Goal: Find specific page/section: Find specific page/section

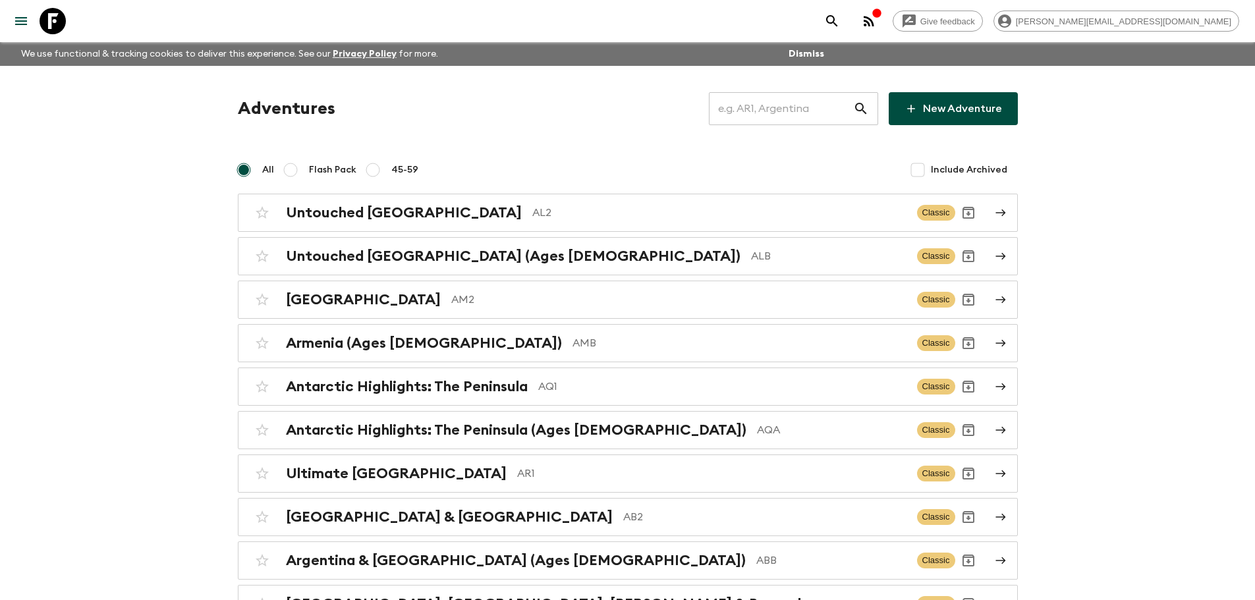
click at [805, 109] on input "text" at bounding box center [781, 108] width 144 height 37
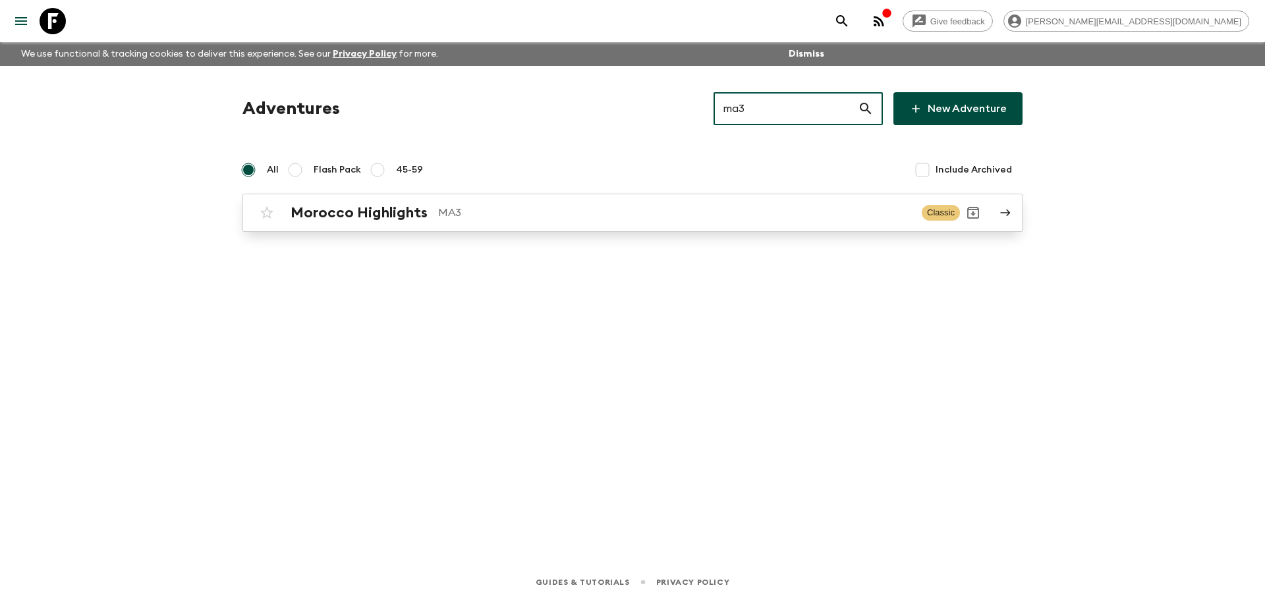
type input "ma3"
click at [559, 210] on p "MA3" at bounding box center [674, 213] width 473 height 16
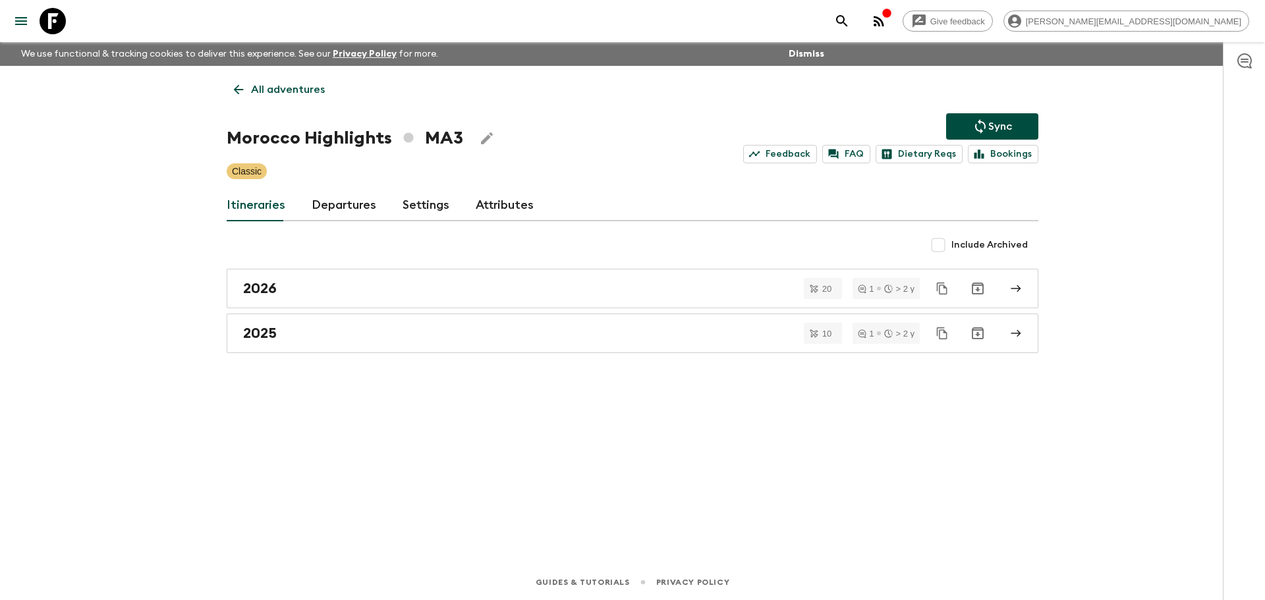
click at [346, 203] on link "Departures" at bounding box center [344, 206] width 65 height 32
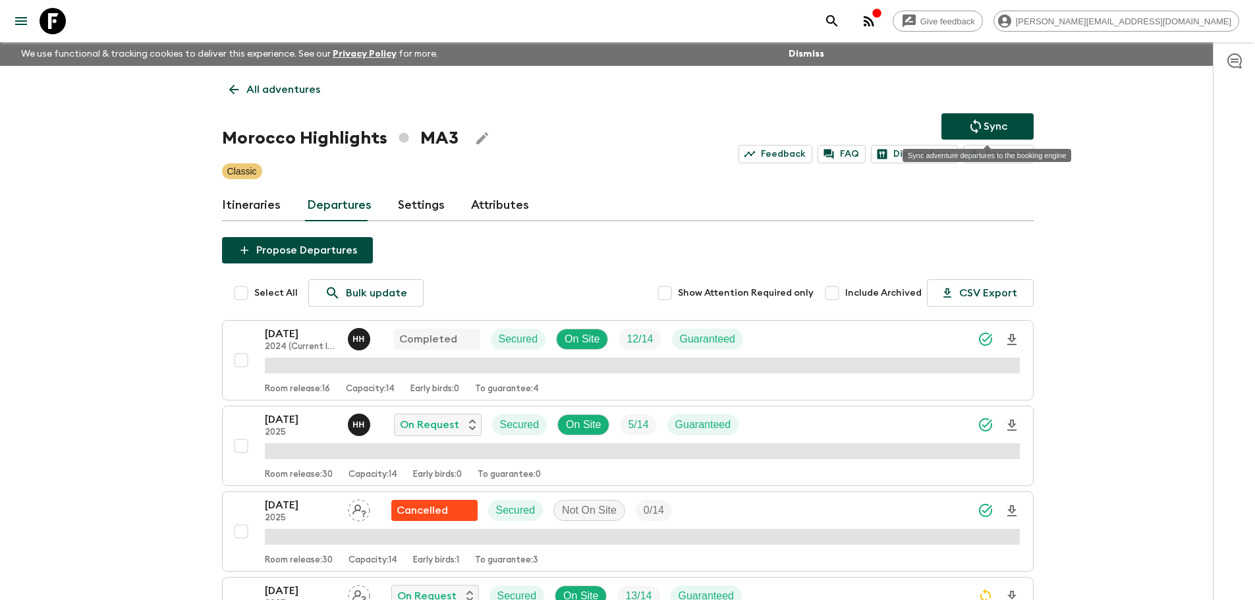
click at [971, 131] on icon "Sync adventure departures to the booking engine" at bounding box center [976, 127] width 16 height 16
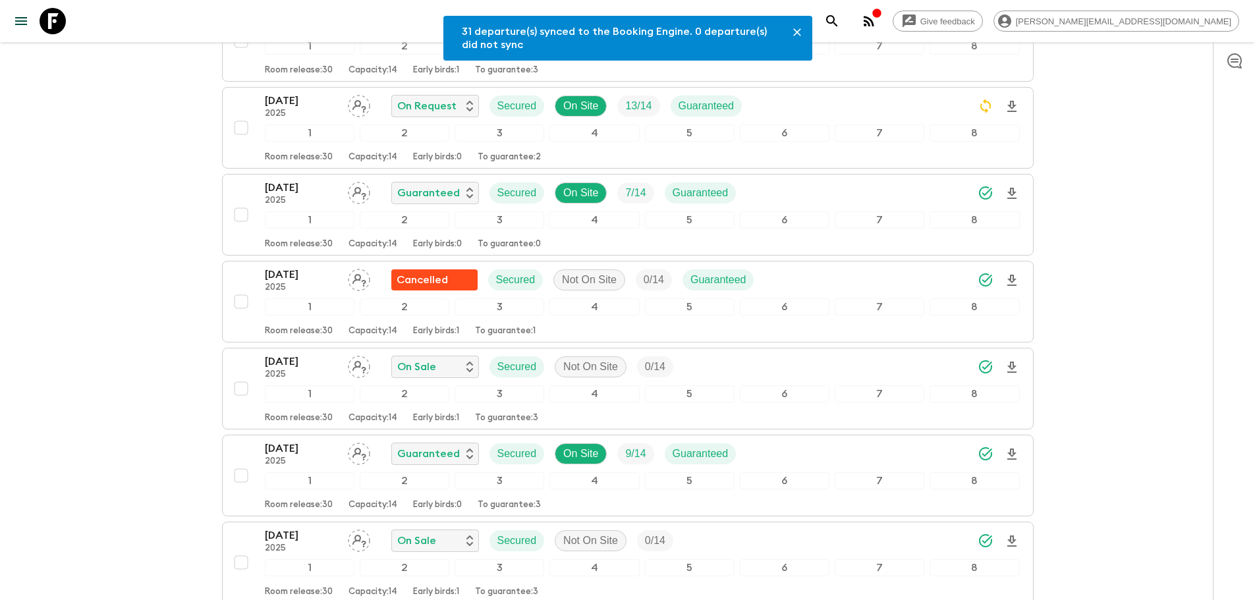
scroll to position [444, 0]
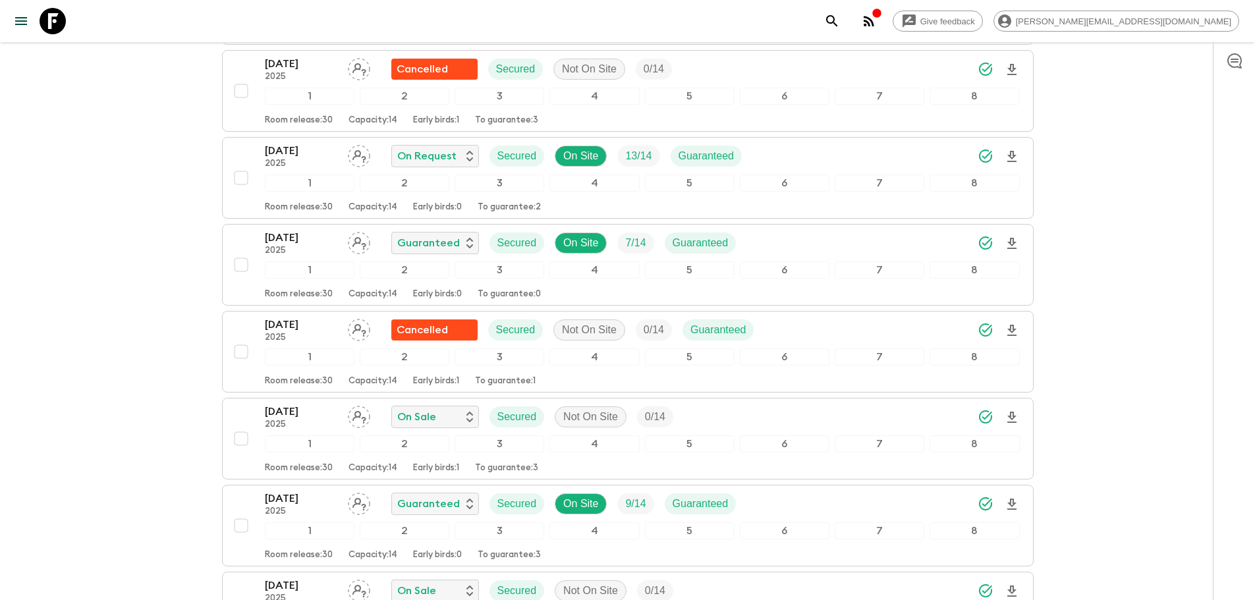
drag, startPoint x: 53, startPoint y: 28, endPoint x: 215, endPoint y: 32, distance: 162.2
click at [53, 28] on icon at bounding box center [53, 21] width 26 height 26
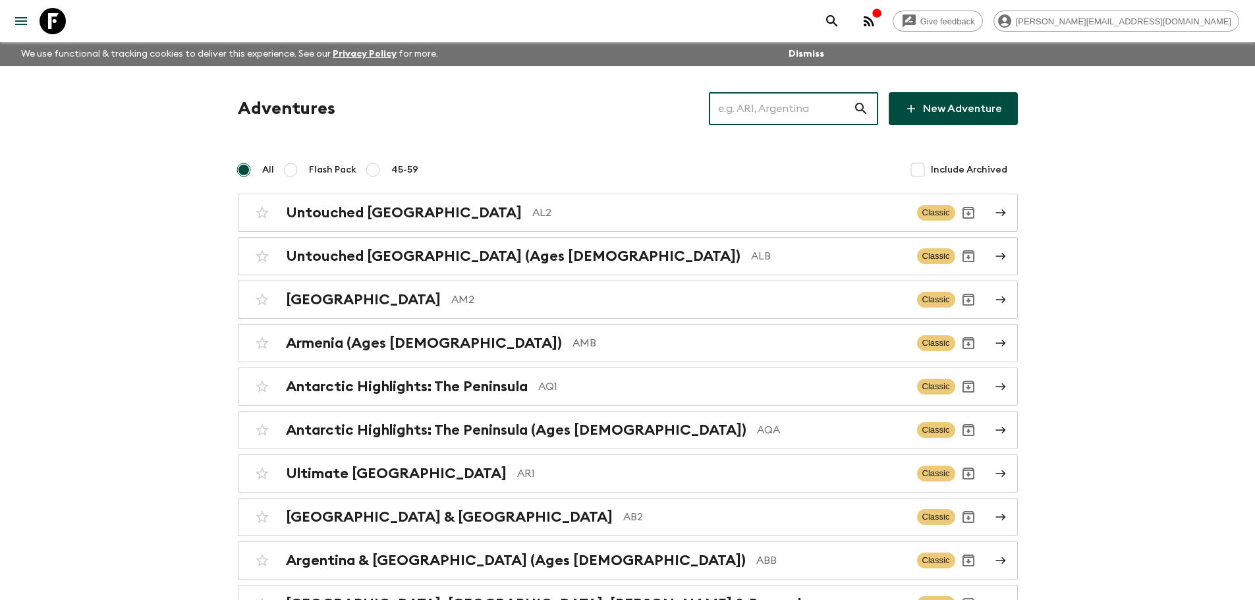
click at [765, 103] on input "text" at bounding box center [781, 108] width 144 height 37
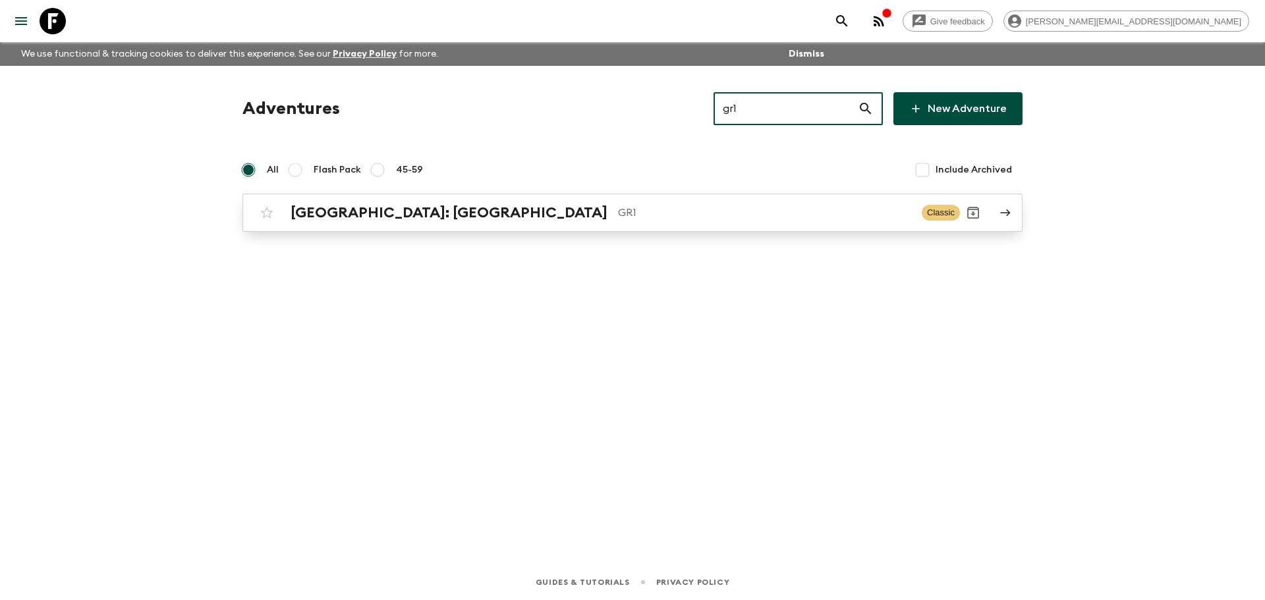
type input "gr1"
click at [518, 221] on div "[GEOGRAPHIC_DATA]: [GEOGRAPHIC_DATA] GR1" at bounding box center [601, 212] width 621 height 17
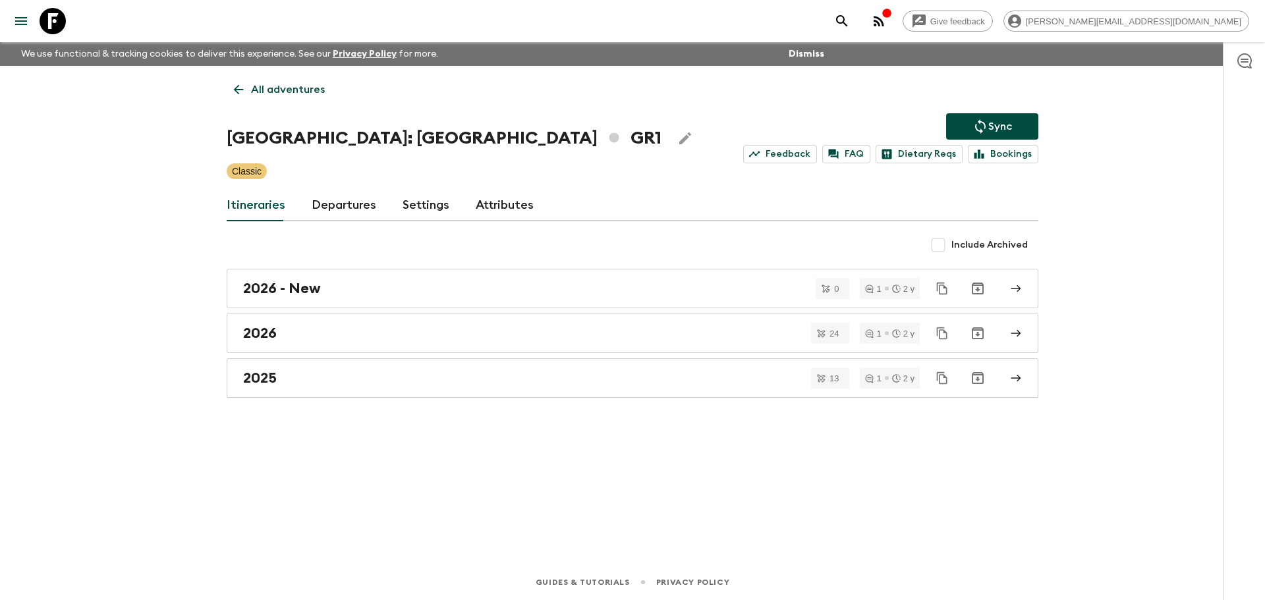
click at [346, 208] on link "Departures" at bounding box center [344, 206] width 65 height 32
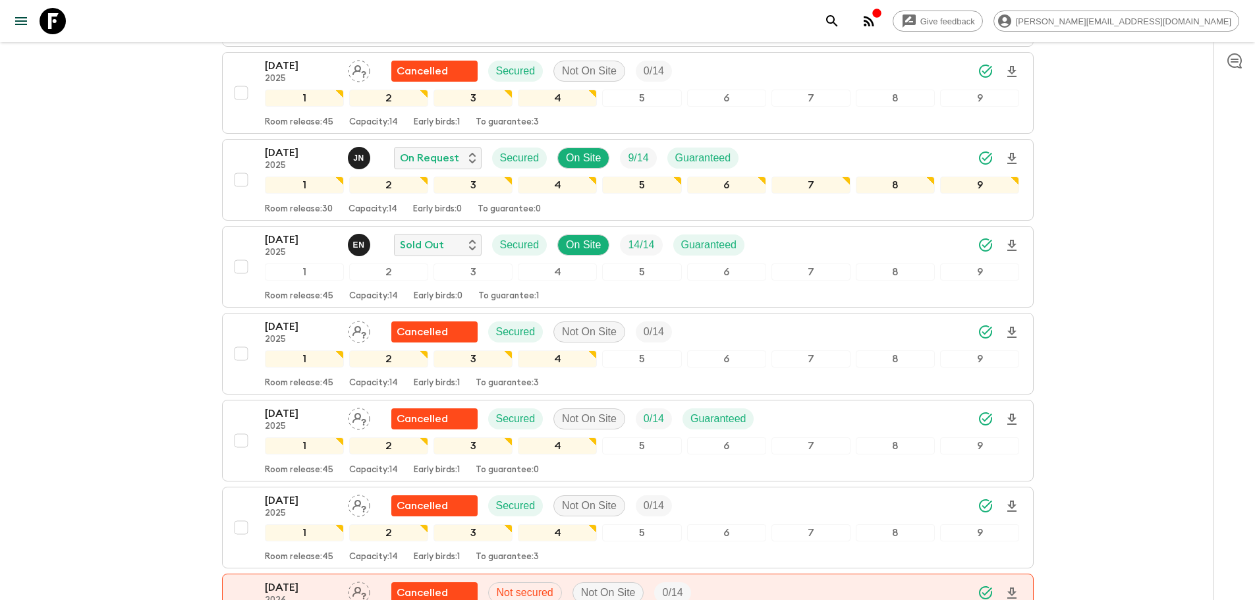
scroll to position [940, 0]
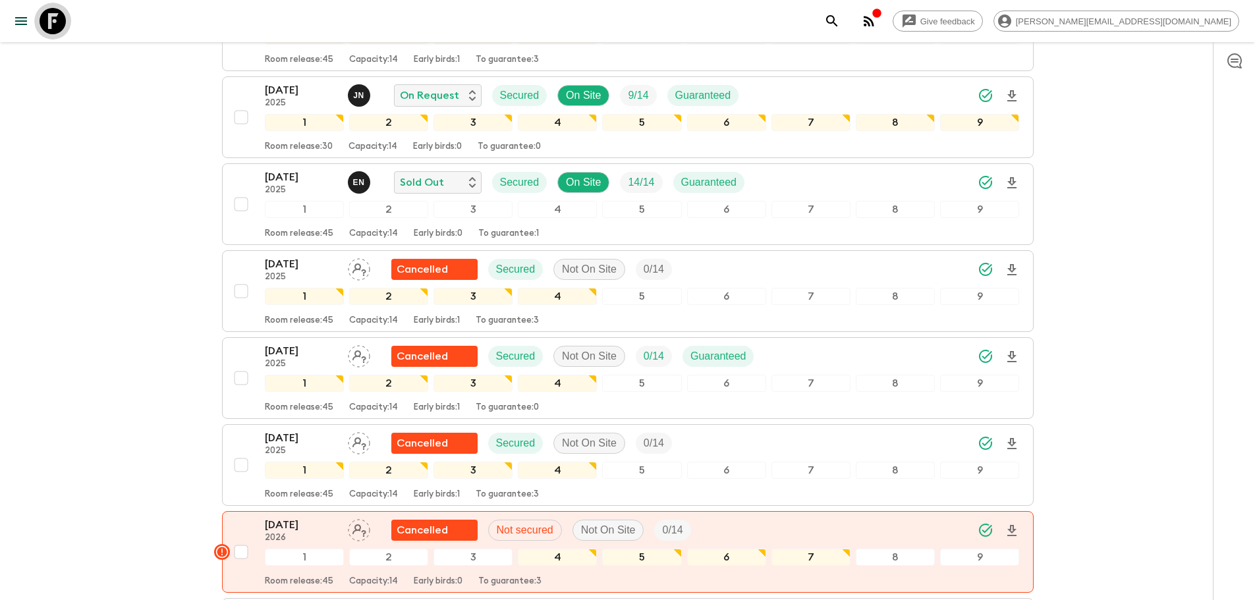
click at [67, 17] on link at bounding box center [52, 21] width 37 height 37
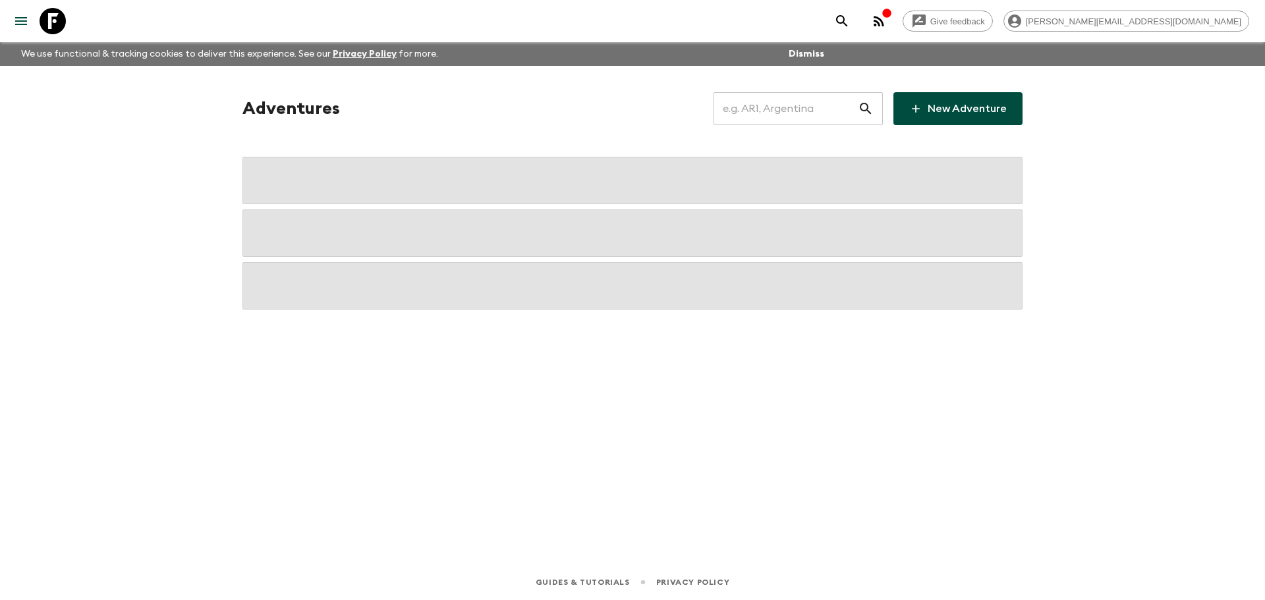
click at [756, 103] on input "text" at bounding box center [786, 108] width 144 height 37
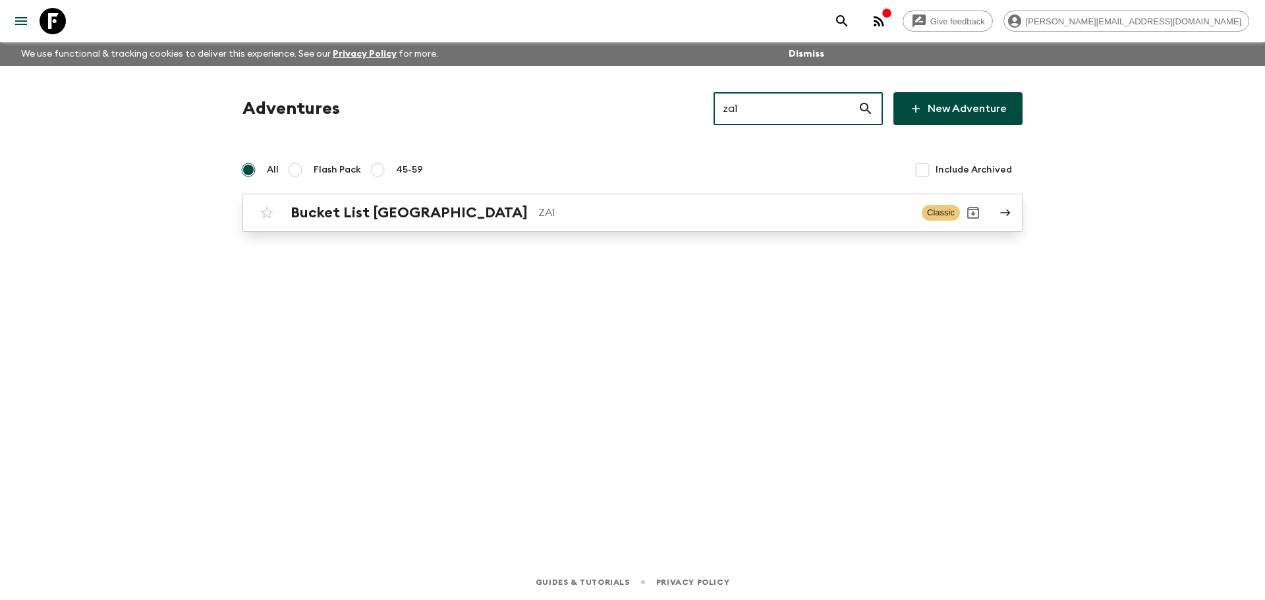
type input "za1"
click at [464, 204] on div "Bucket List [GEOGRAPHIC_DATA] ZA1 Classic" at bounding box center [607, 213] width 706 height 26
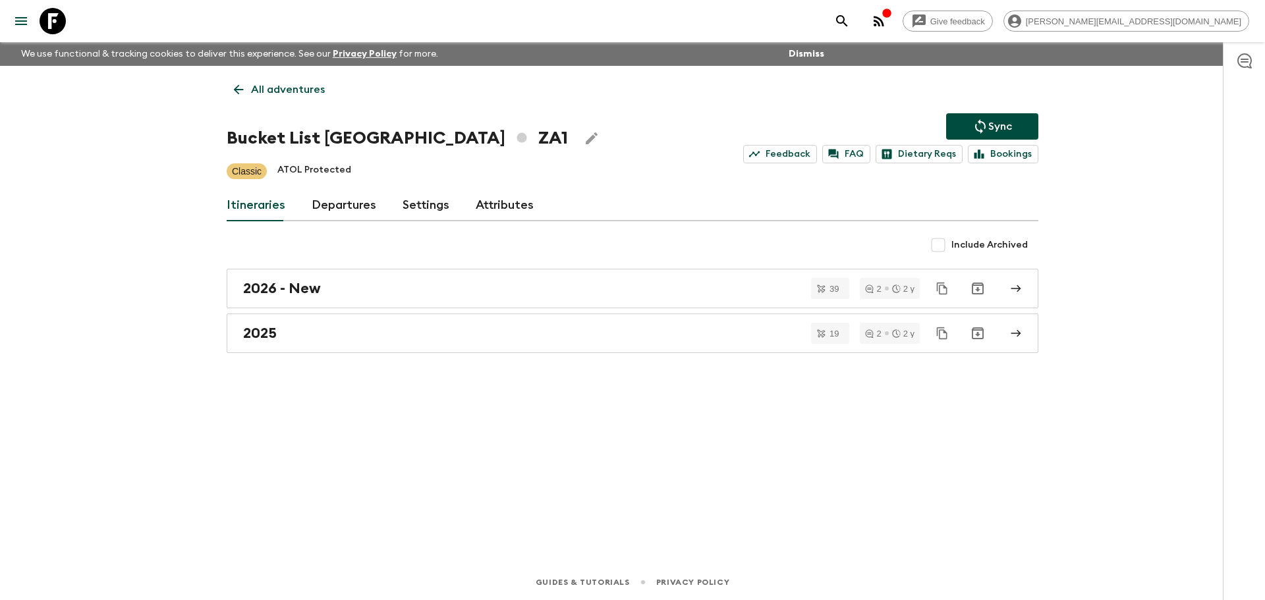
click at [331, 208] on link "Departures" at bounding box center [344, 206] width 65 height 32
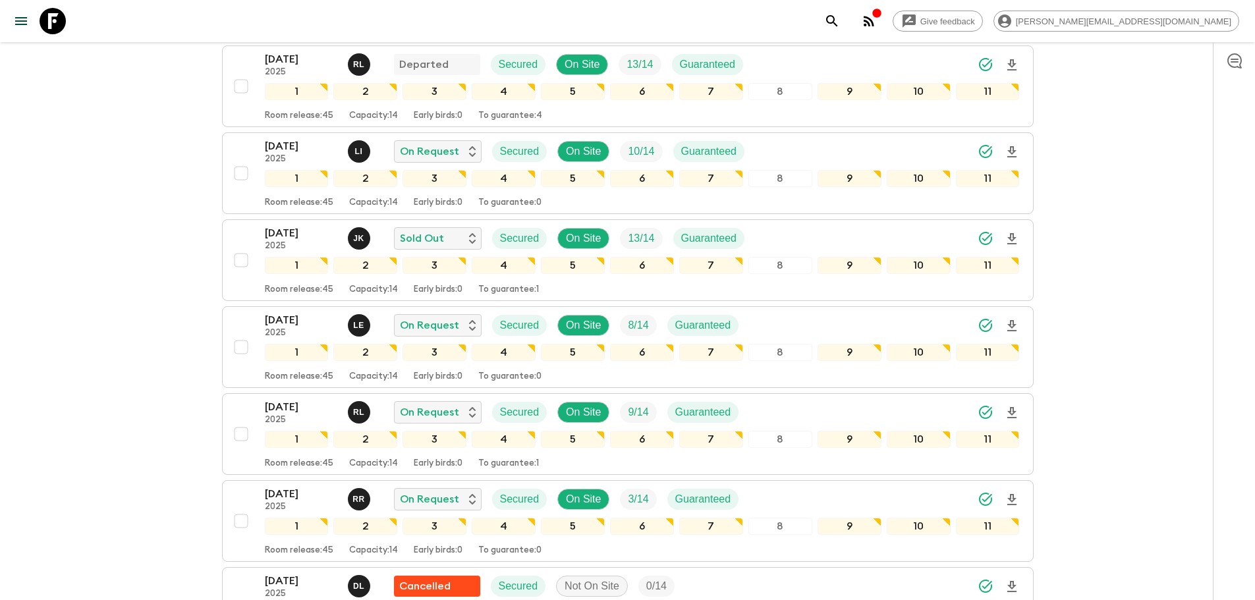
scroll to position [443, 0]
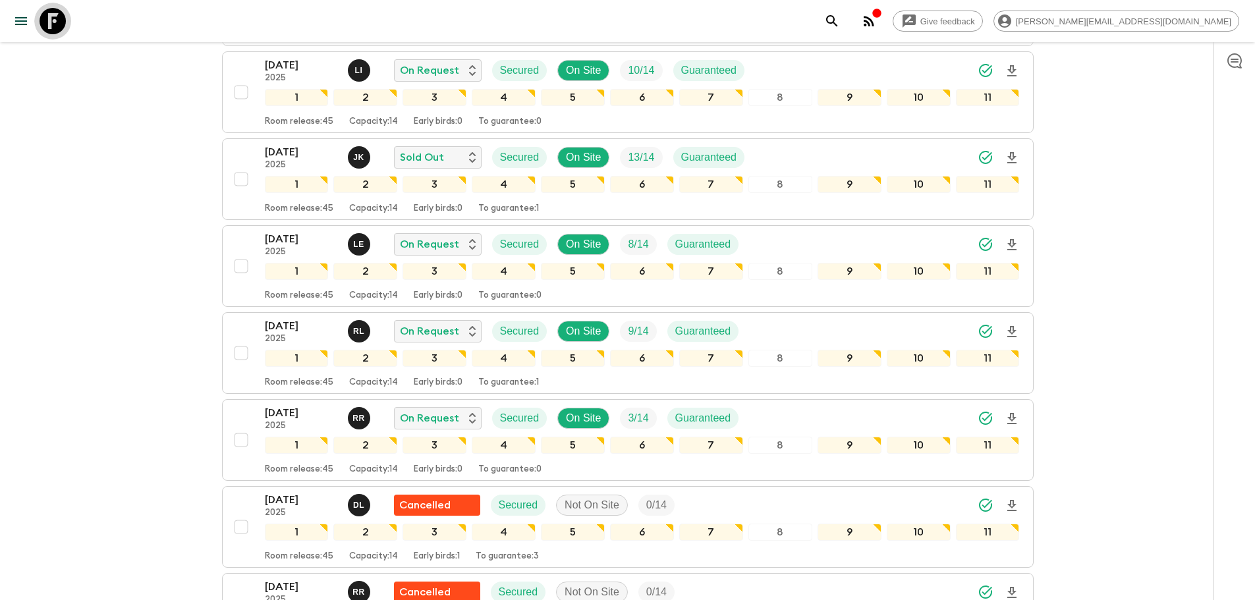
click at [57, 32] on icon at bounding box center [53, 21] width 26 height 26
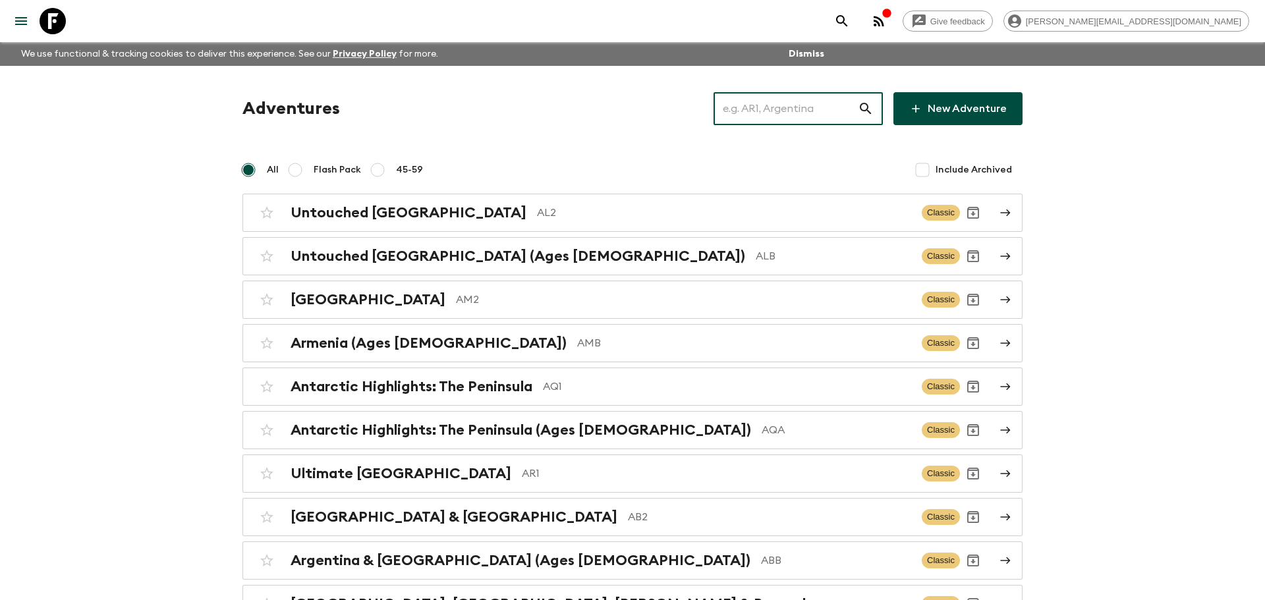
click at [798, 101] on input "text" at bounding box center [786, 108] width 144 height 37
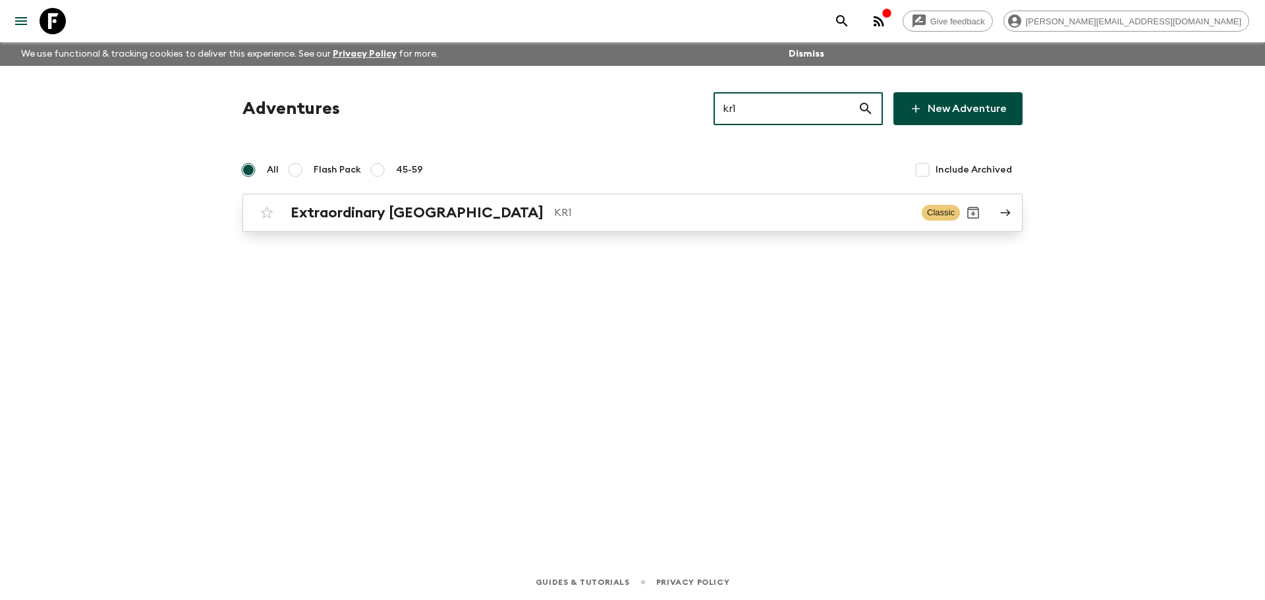
type input "kr1"
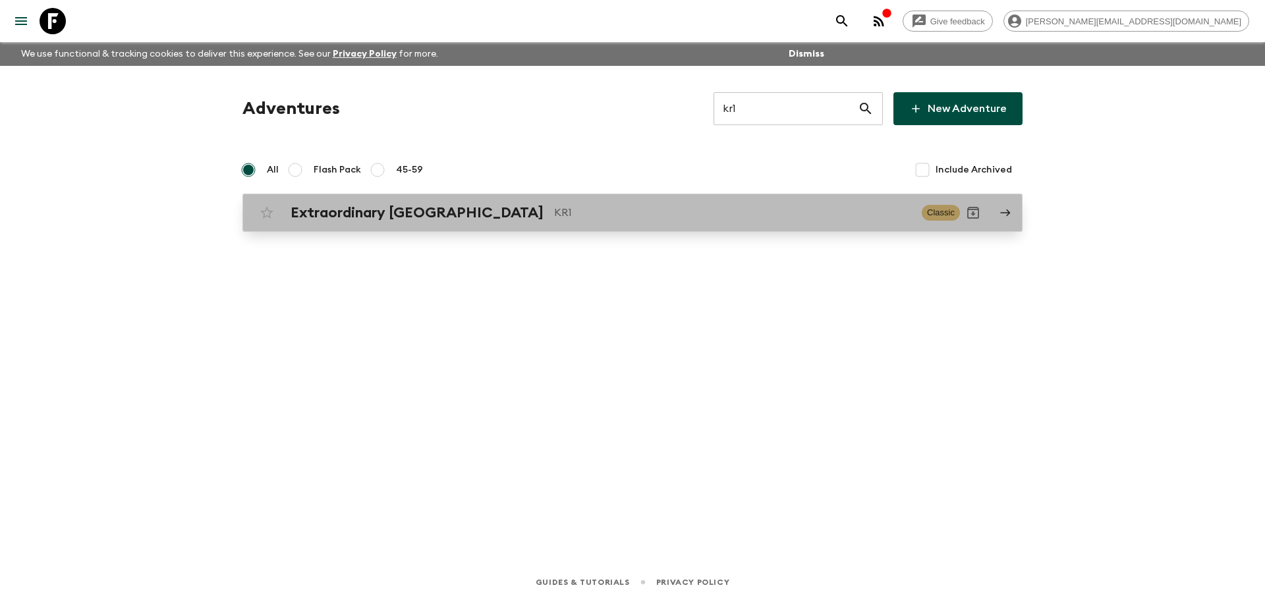
click at [696, 200] on div "Extraordinary [GEOGRAPHIC_DATA] KR1 Classic" at bounding box center [607, 213] width 706 height 26
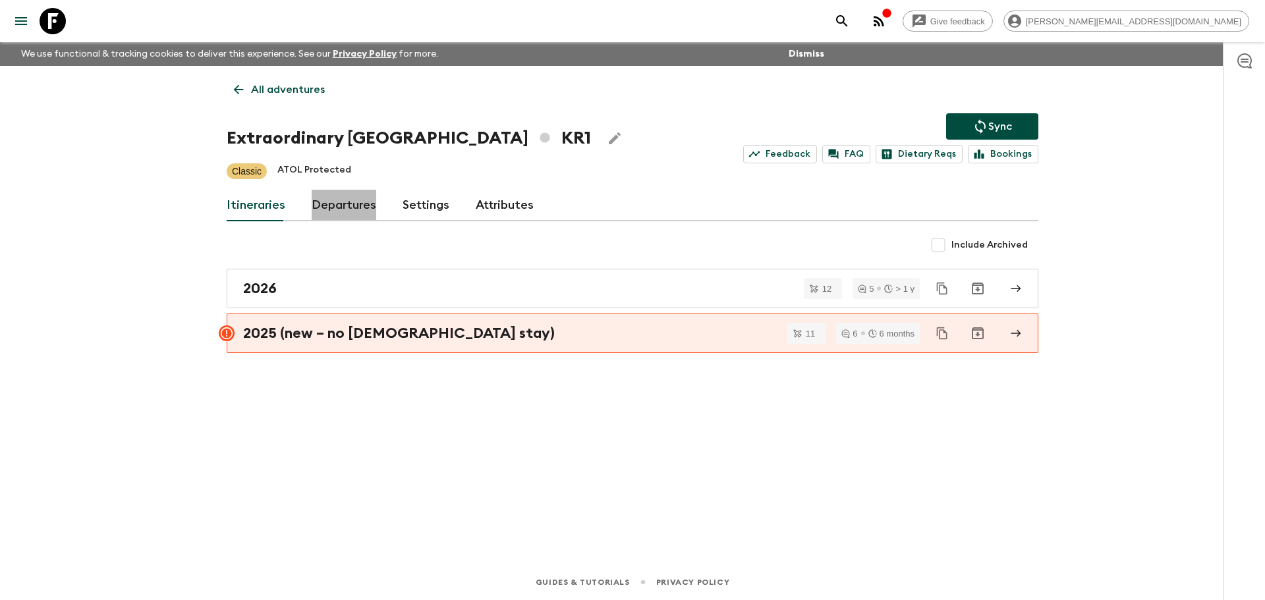
click at [337, 213] on link "Departures" at bounding box center [344, 206] width 65 height 32
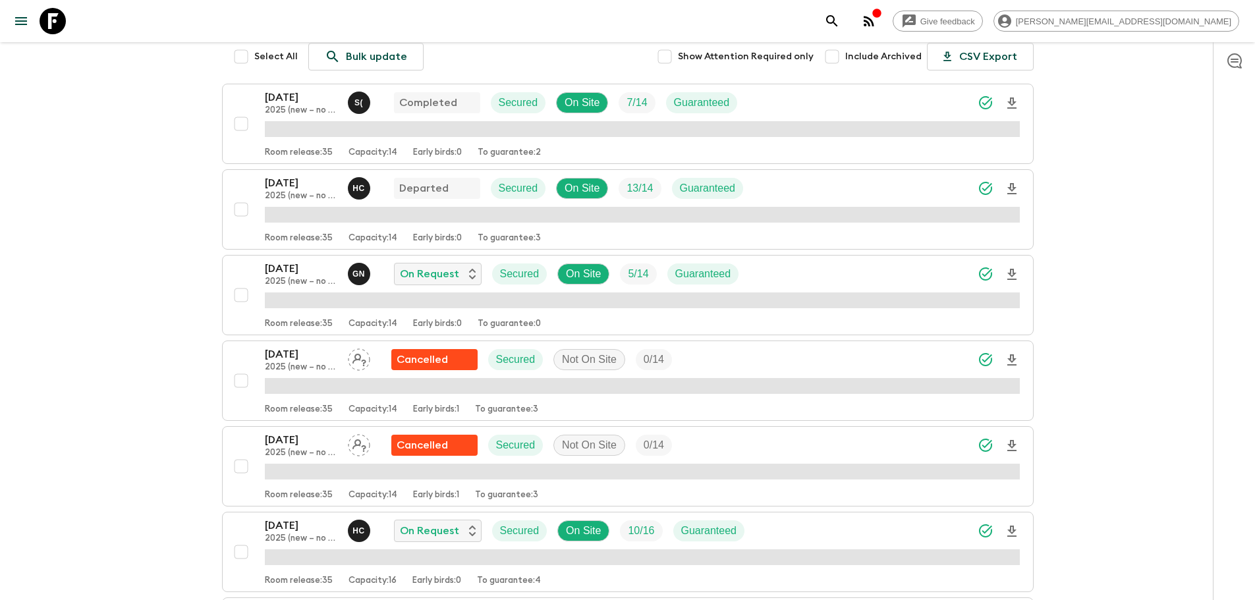
scroll to position [398, 0]
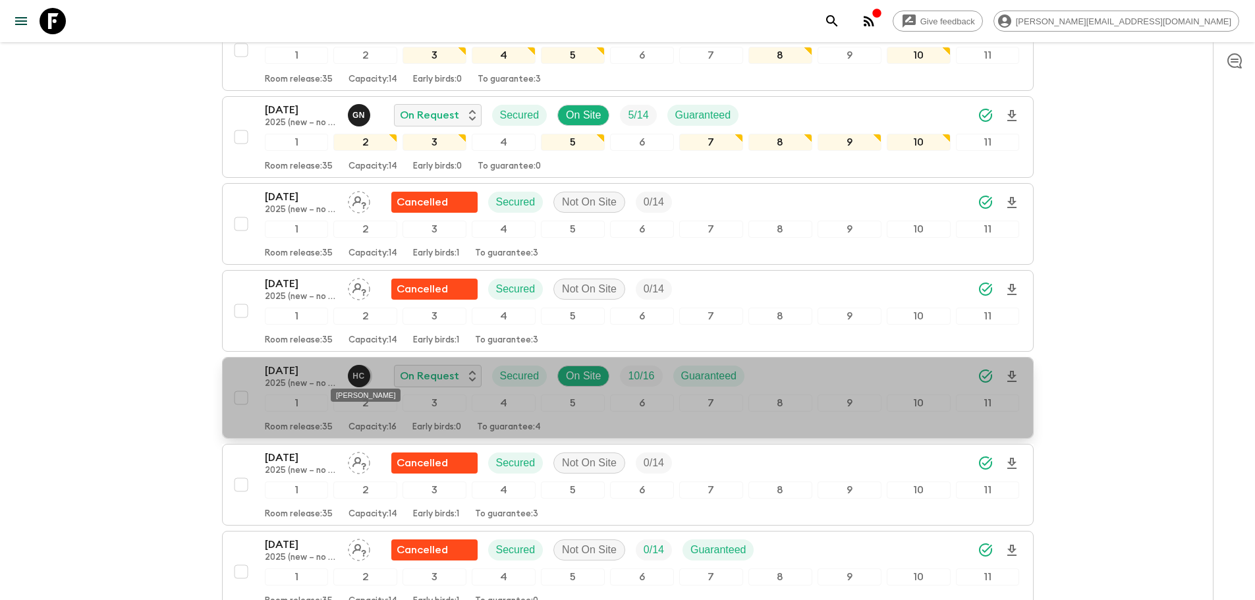
click at [358, 374] on p "H C" at bounding box center [359, 376] width 13 height 11
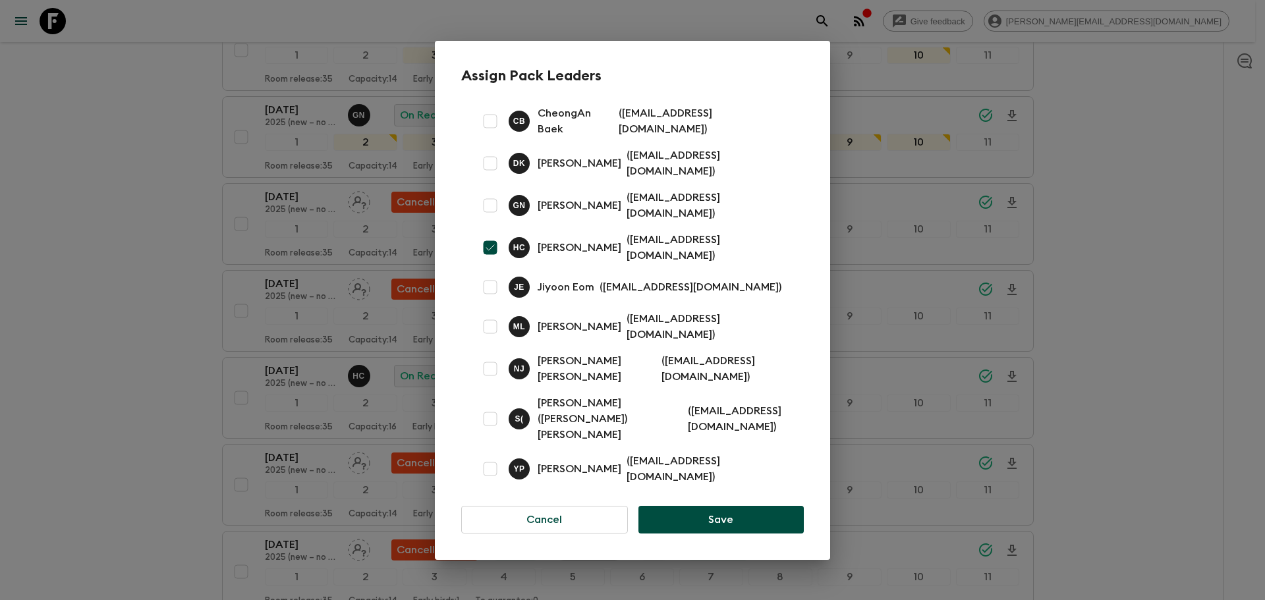
click at [113, 94] on div "Assign Pack Leaders [PERSON_NAME] CheongAn [PERSON_NAME] ( [EMAIL_ADDRESS][DOMA…" at bounding box center [632, 300] width 1265 height 600
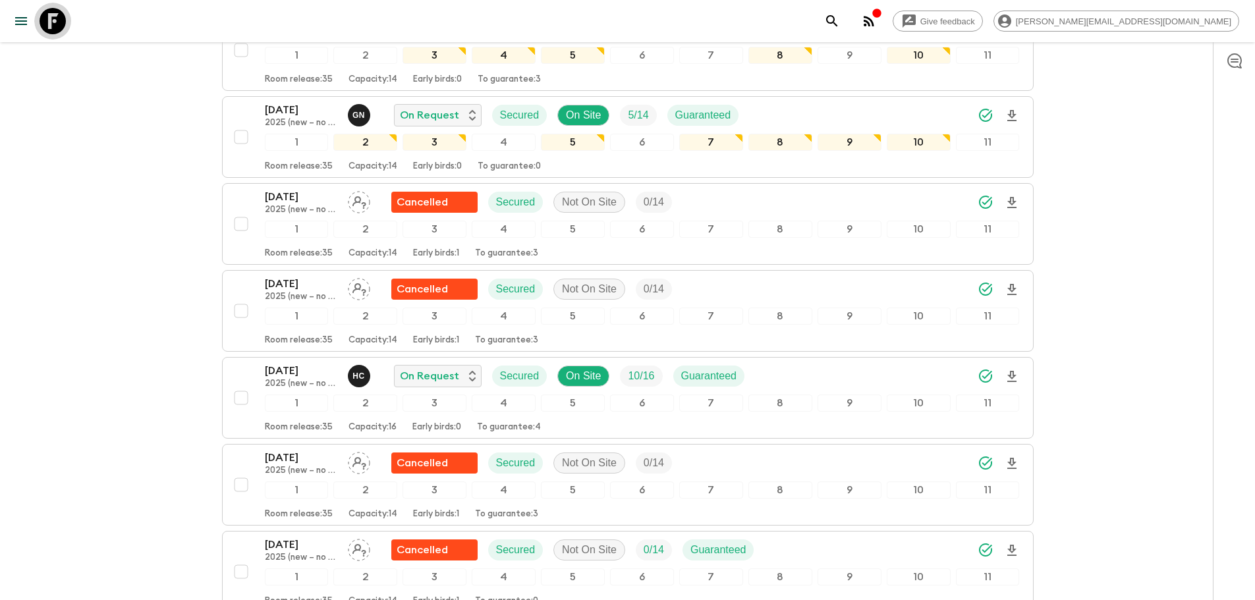
click at [60, 27] on icon at bounding box center [53, 21] width 26 height 26
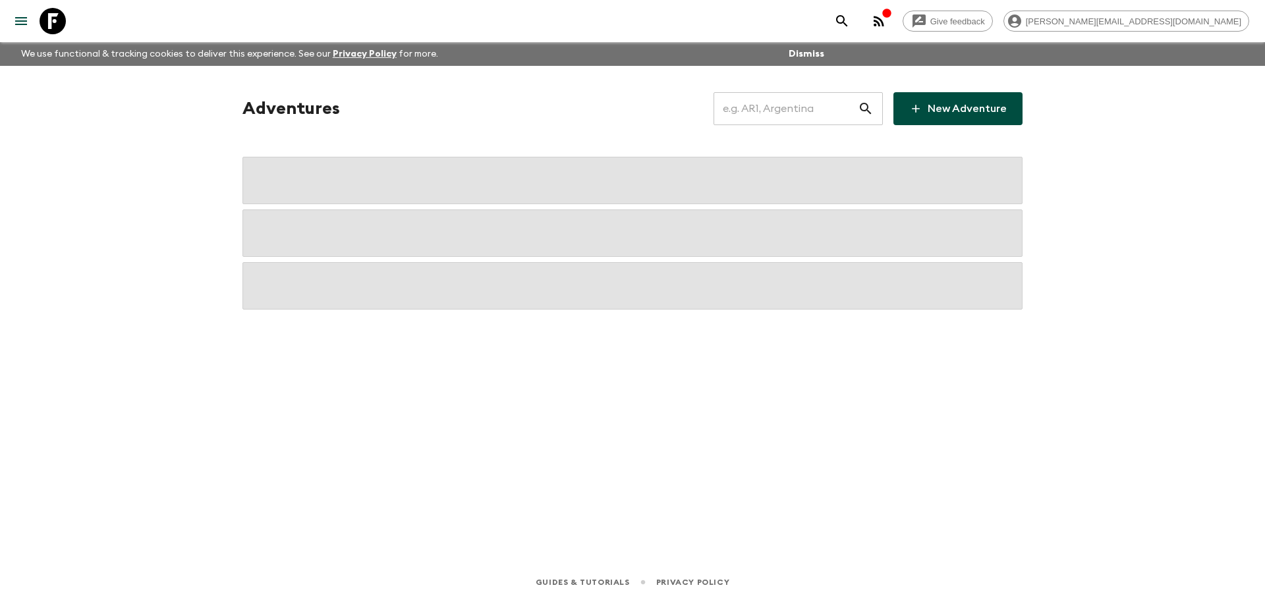
click at [824, 106] on input "text" at bounding box center [786, 108] width 144 height 37
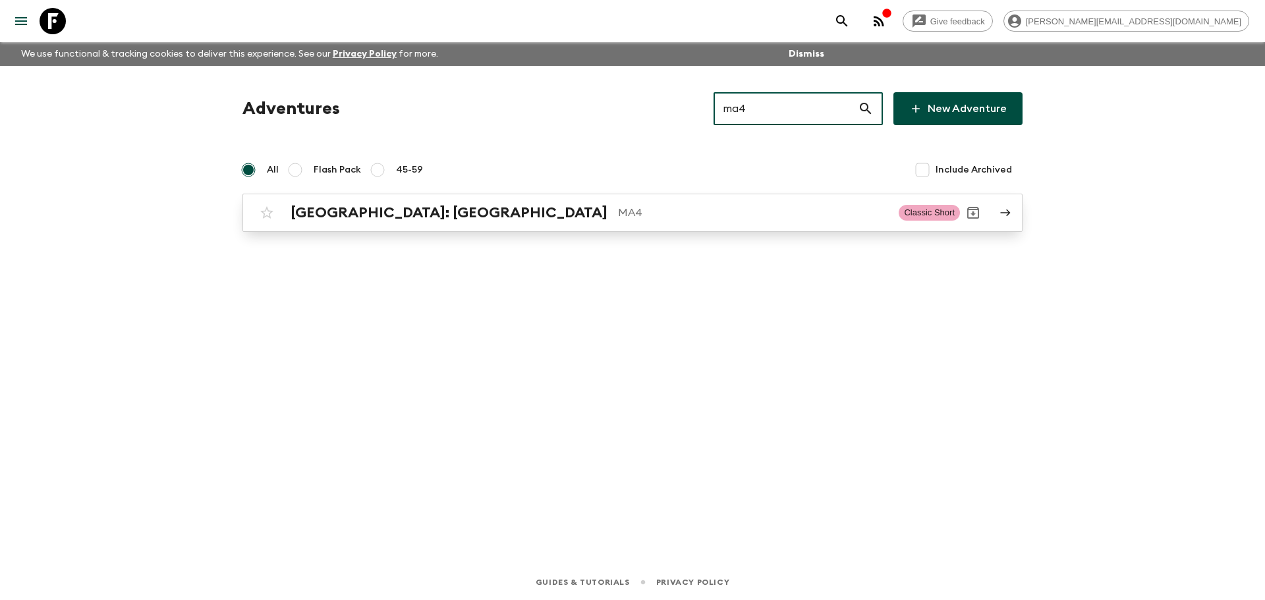
type input "ma4"
click at [618, 206] on p "MA4" at bounding box center [753, 213] width 270 height 16
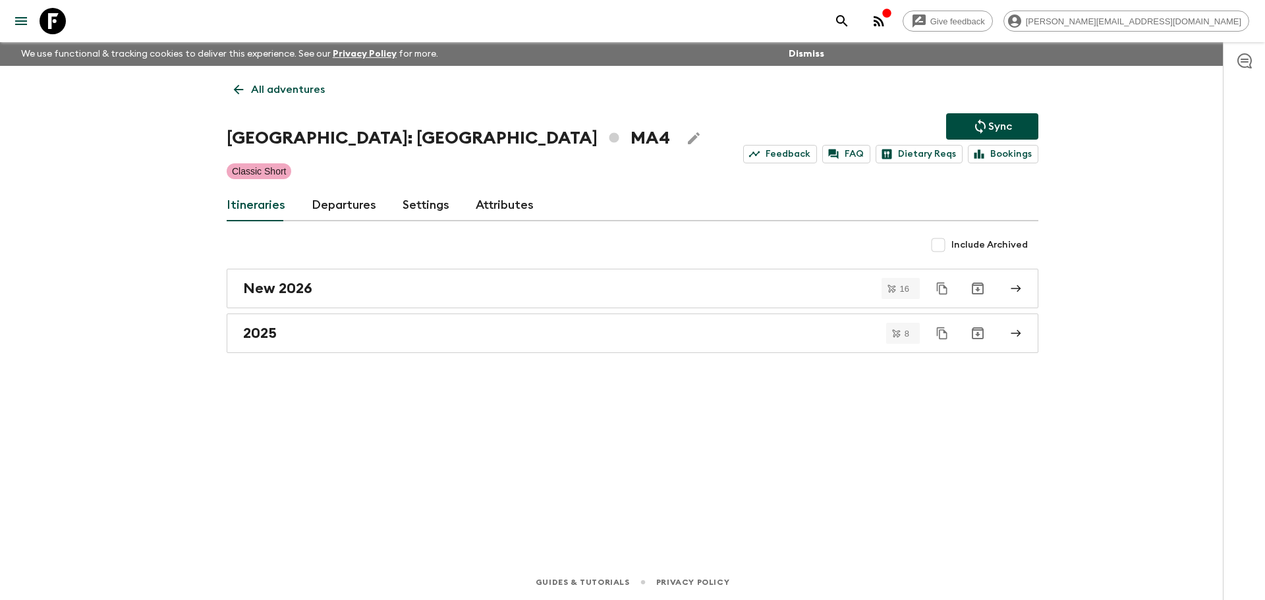
click at [347, 200] on link "Departures" at bounding box center [344, 206] width 65 height 32
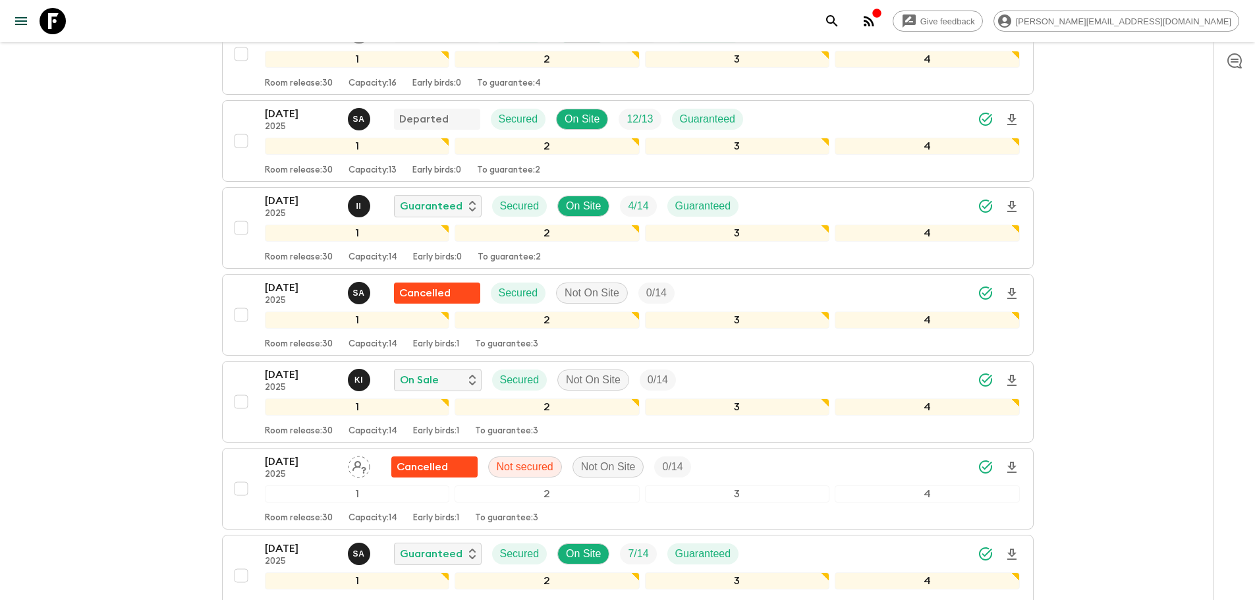
scroll to position [1249, 0]
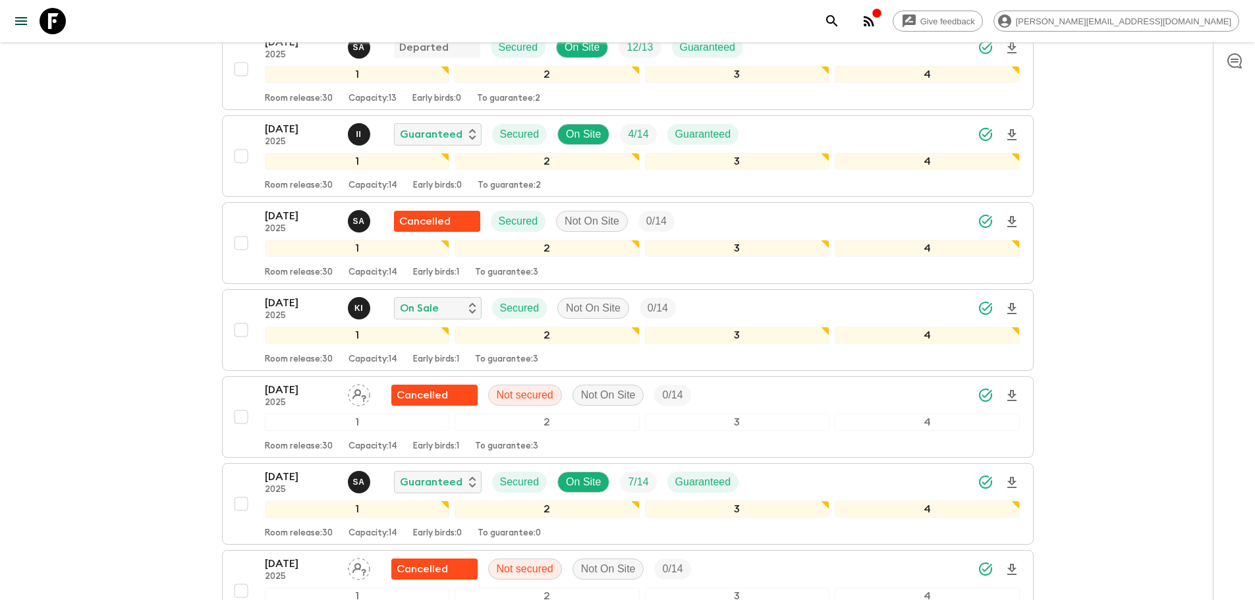
drag, startPoint x: 52, startPoint y: 19, endPoint x: 63, endPoint y: 19, distance: 10.5
click at [53, 19] on icon at bounding box center [53, 21] width 26 height 26
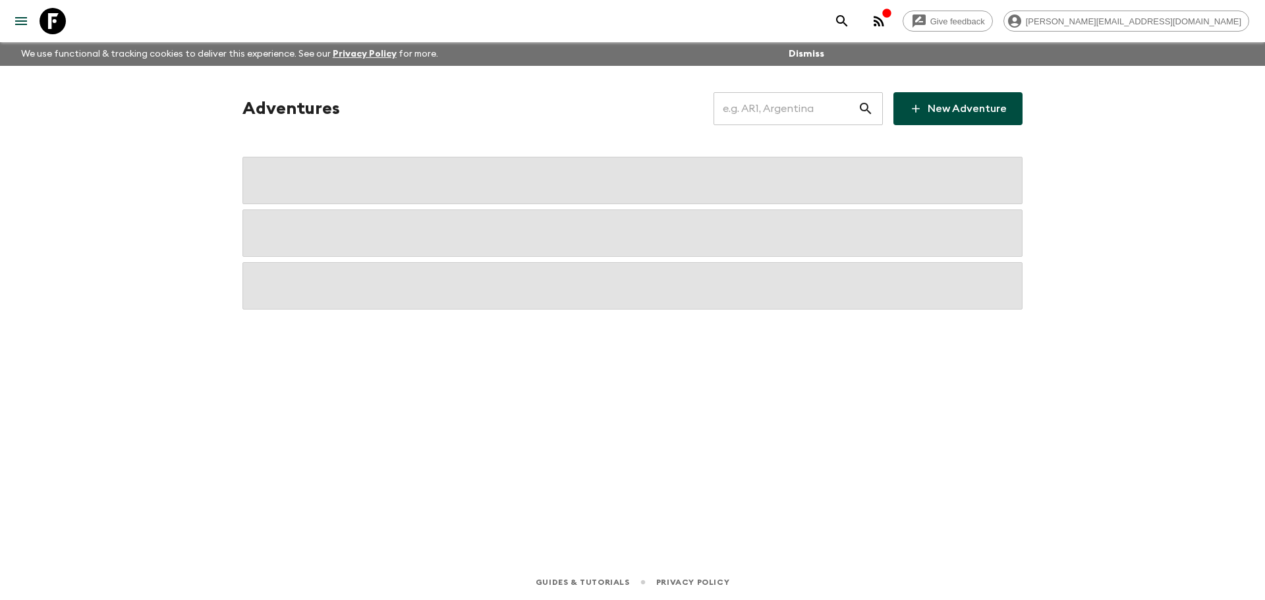
click at [814, 117] on input "text" at bounding box center [786, 108] width 144 height 37
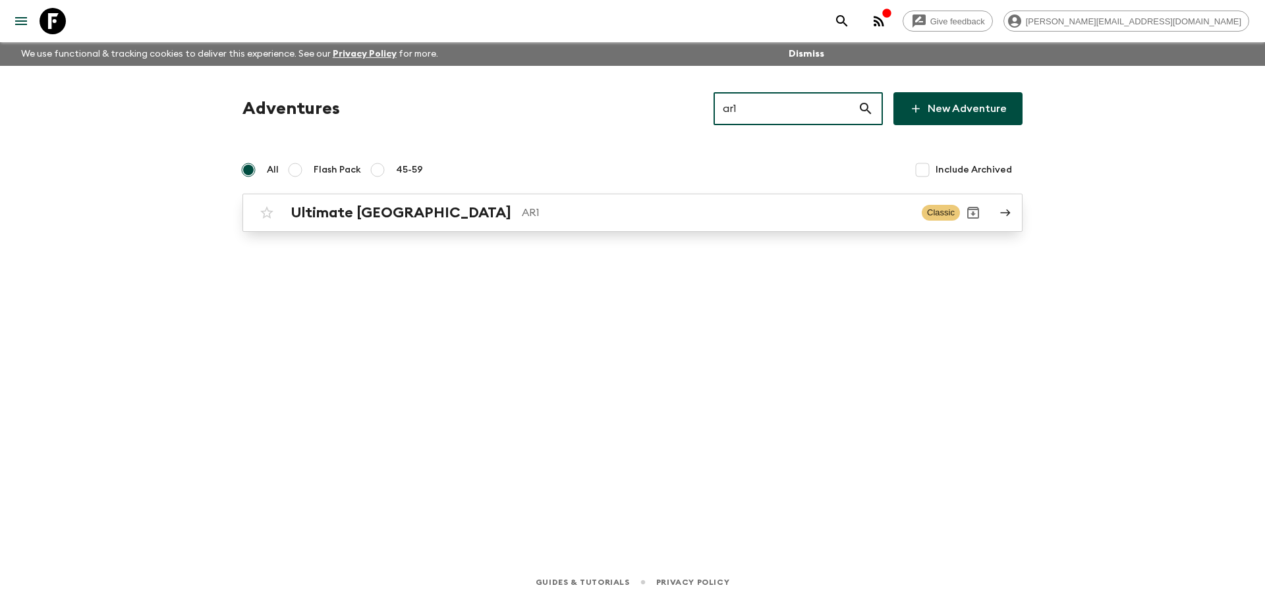
type input "ar1"
click at [598, 212] on p "AR1" at bounding box center [716, 213] width 389 height 16
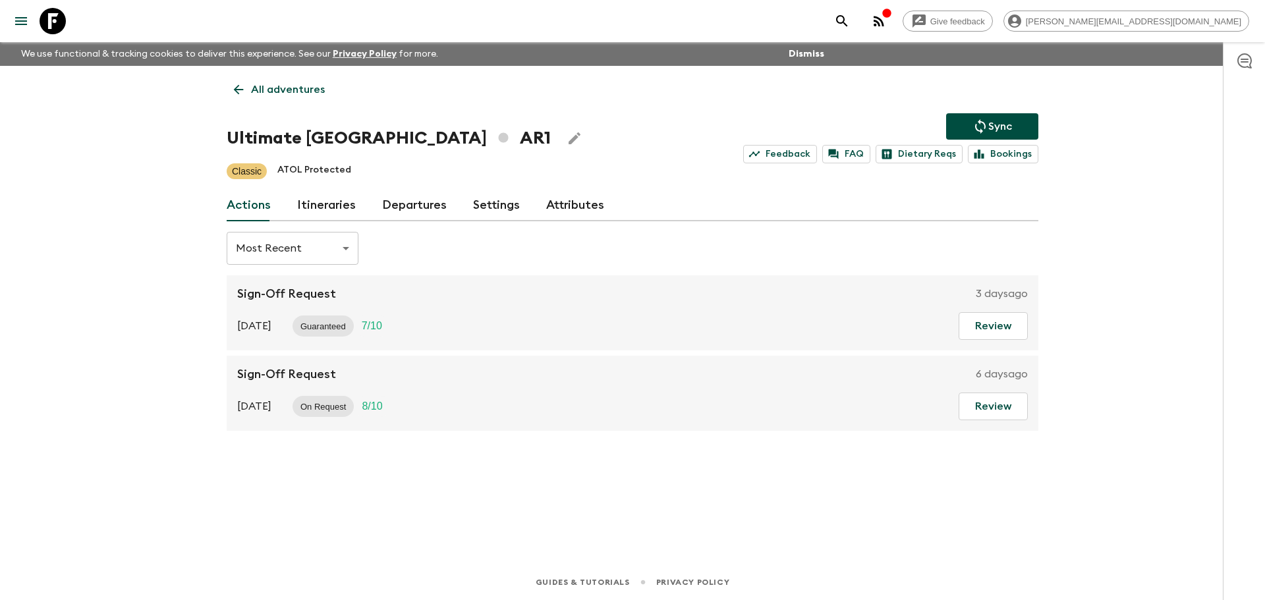
click at [341, 206] on link "Itineraries" at bounding box center [326, 206] width 59 height 32
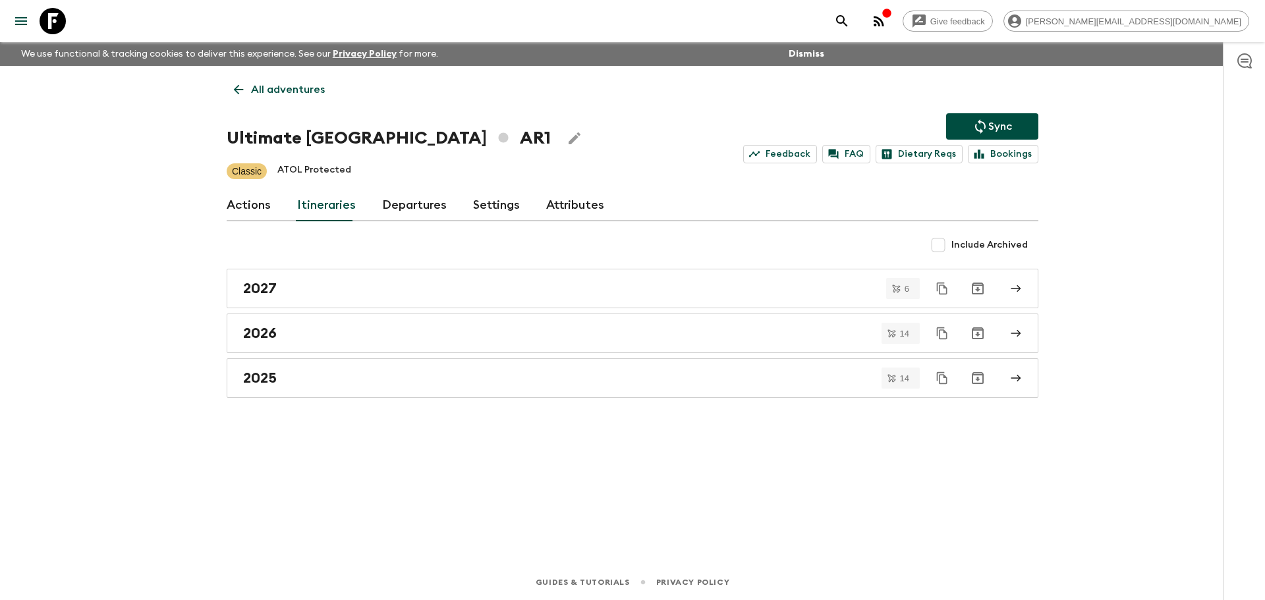
click at [430, 198] on link "Departures" at bounding box center [414, 206] width 65 height 32
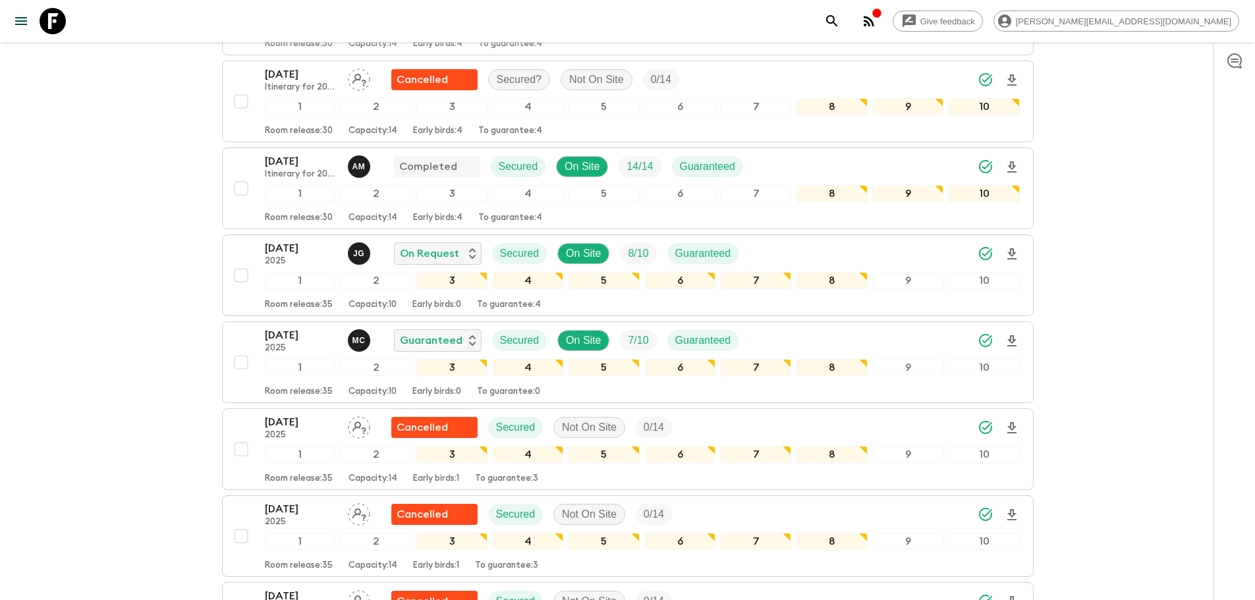
scroll to position [409, 0]
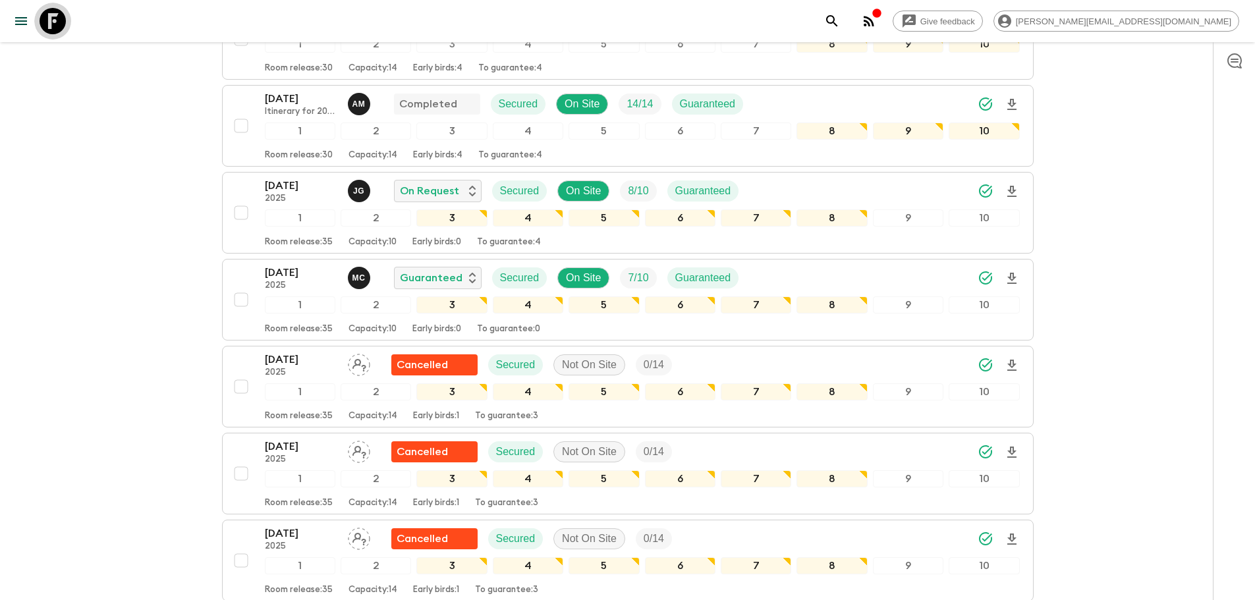
click at [57, 9] on icon at bounding box center [53, 21] width 26 height 26
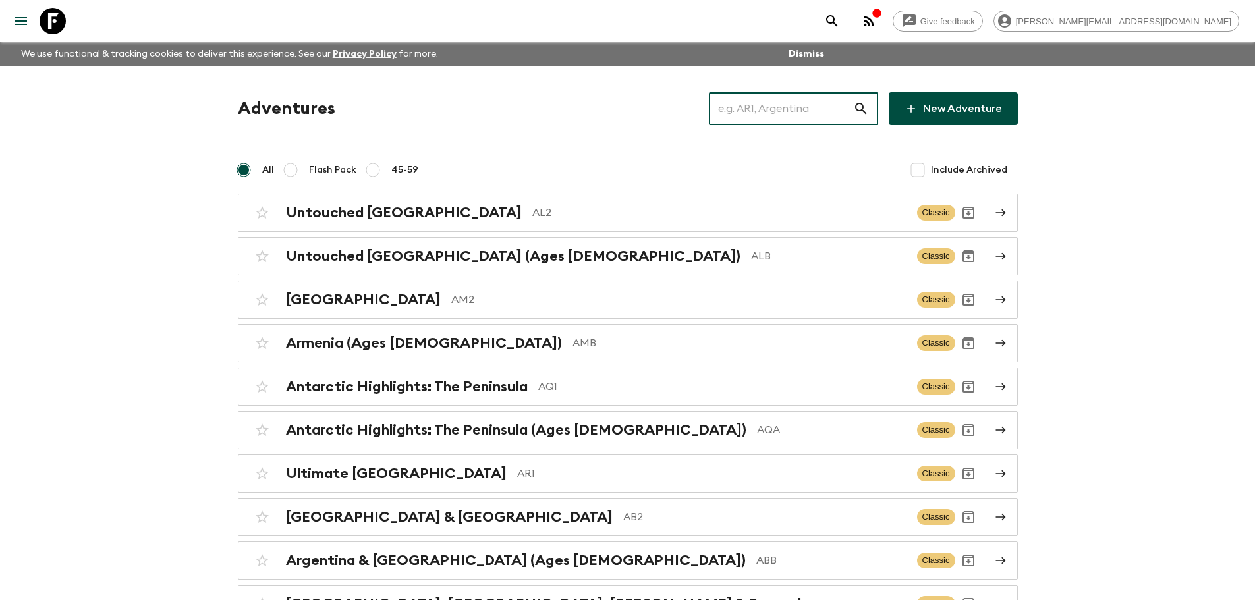
click at [788, 113] on input "text" at bounding box center [781, 108] width 144 height 37
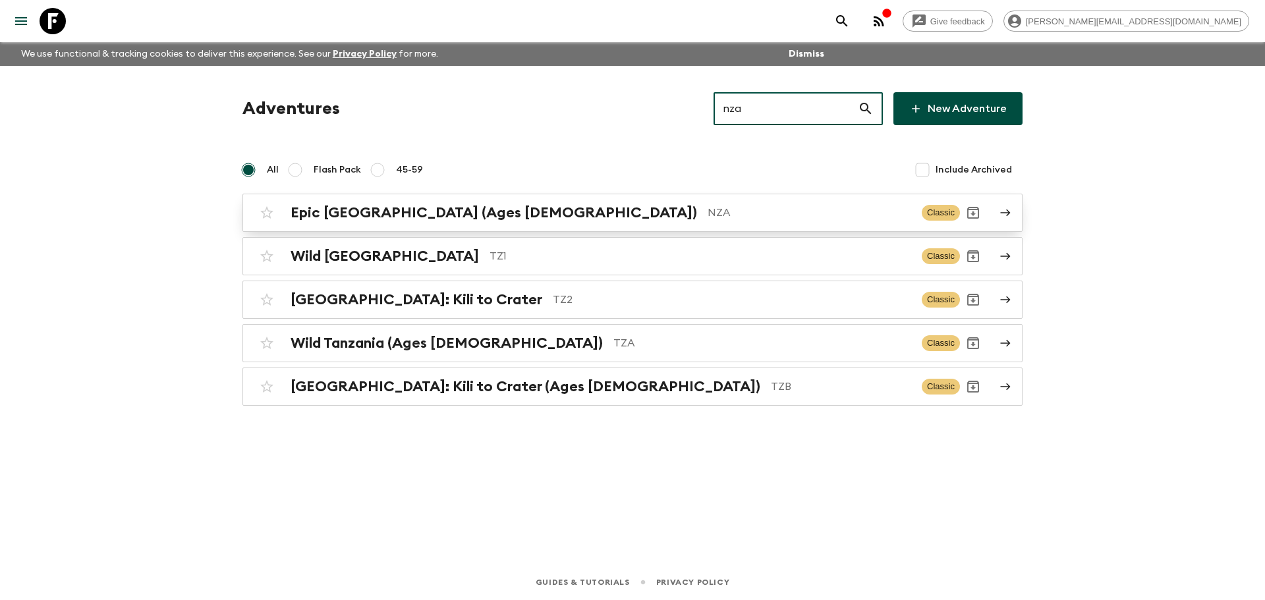
type input "nza"
click at [708, 206] on p "NZA" at bounding box center [810, 213] width 204 height 16
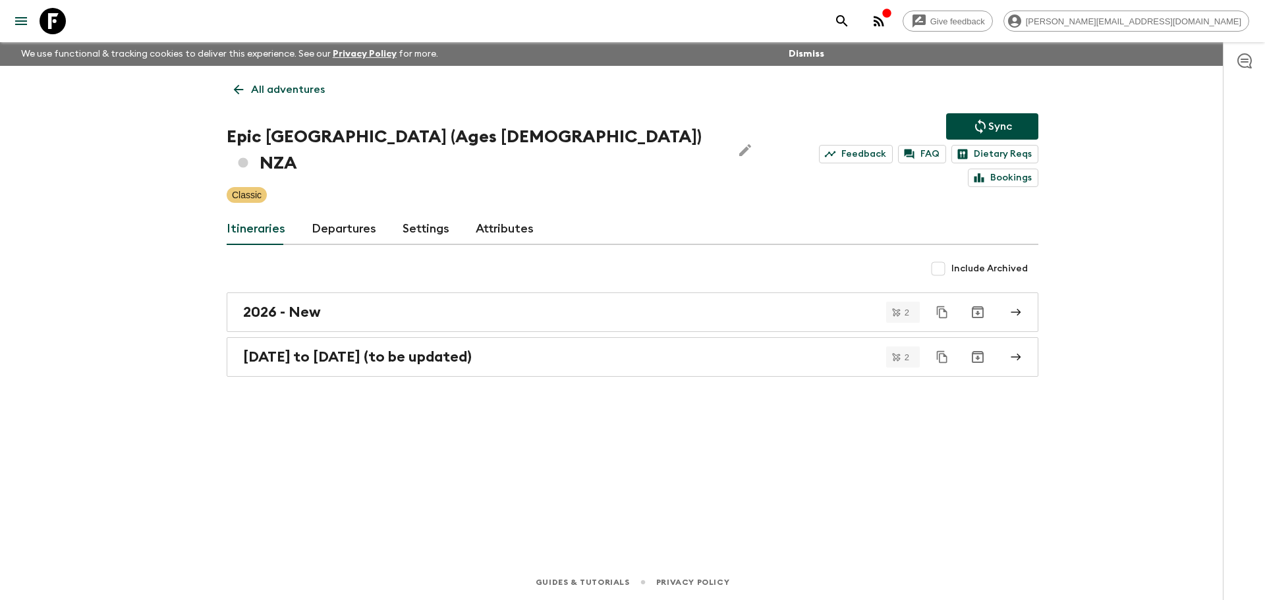
click at [325, 213] on link "Departures" at bounding box center [344, 229] width 65 height 32
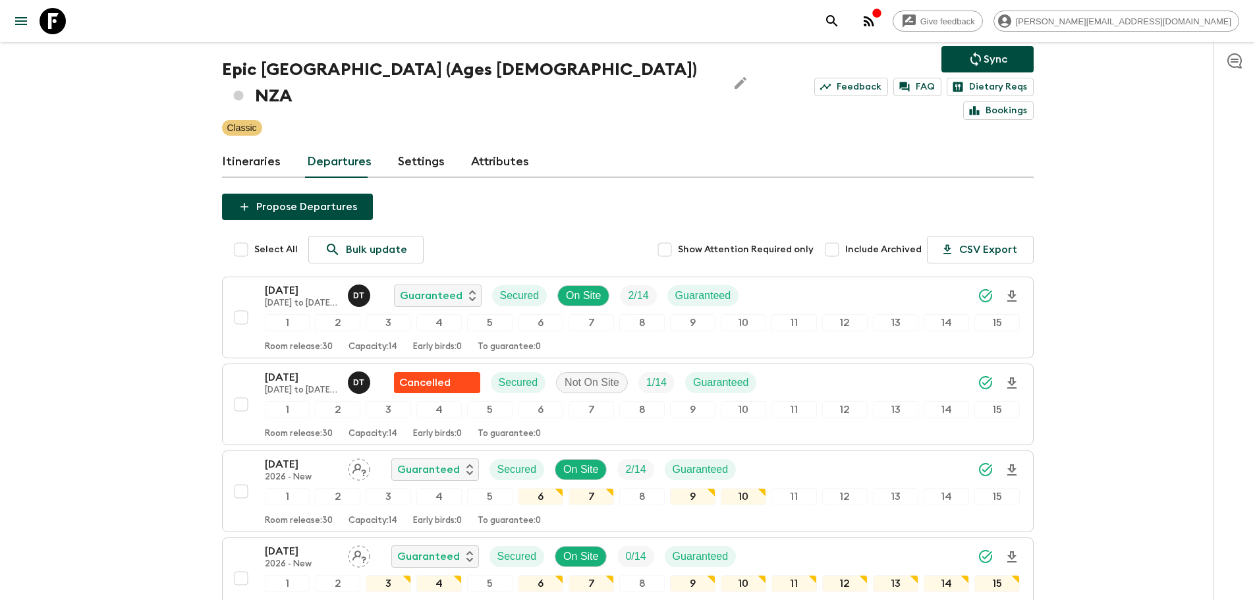
scroll to position [97, 0]
